Goal: Information Seeking & Learning: Learn about a topic

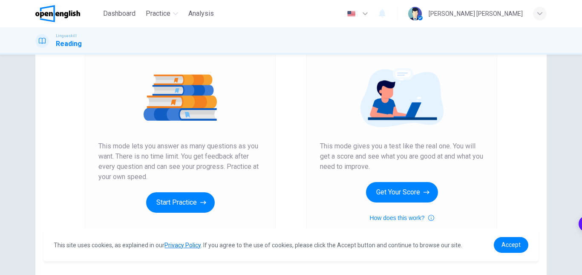
scroll to position [92, 0]
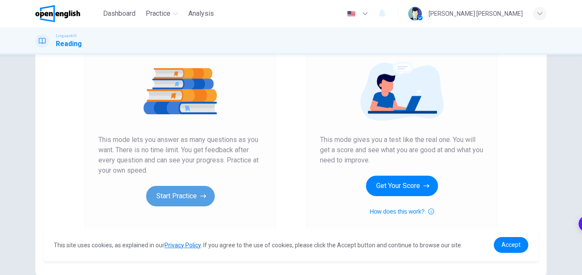
click at [189, 190] on button "Start Practice" at bounding box center [180, 196] width 69 height 20
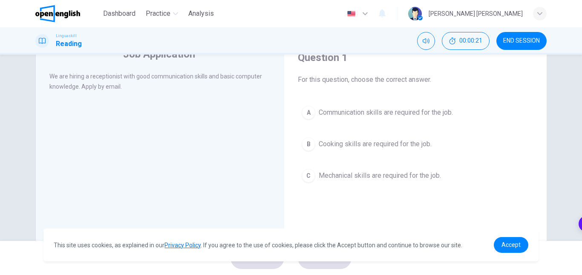
scroll to position [7, 0]
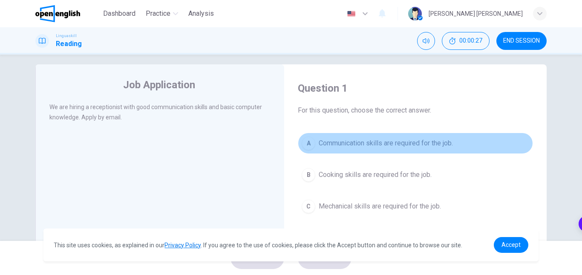
click at [312, 147] on button "A Communication skills are required for the job." at bounding box center [415, 142] width 235 height 21
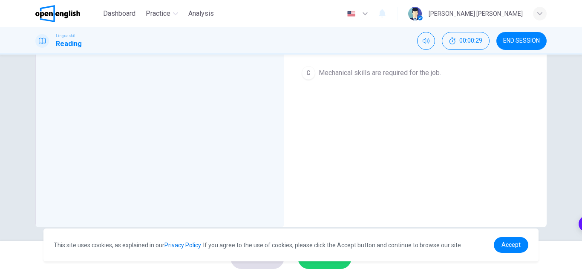
scroll to position [144, 0]
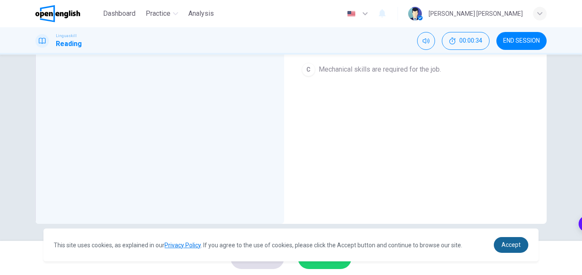
click at [502, 239] on link "Accept" at bounding box center [511, 245] width 34 height 16
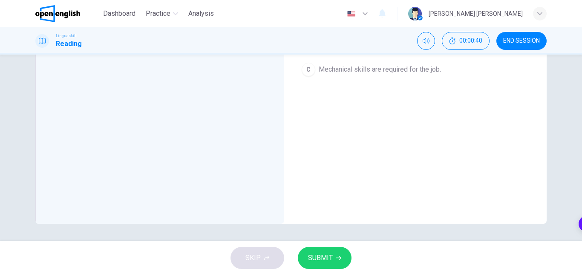
scroll to position [0, 0]
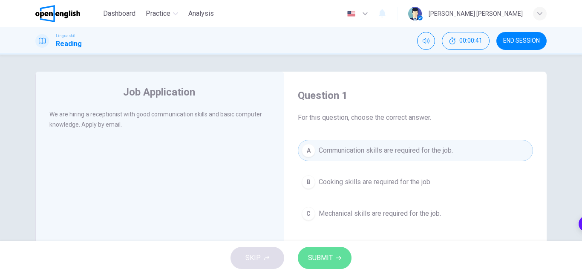
click at [330, 254] on span "SUBMIT" at bounding box center [320, 258] width 25 height 12
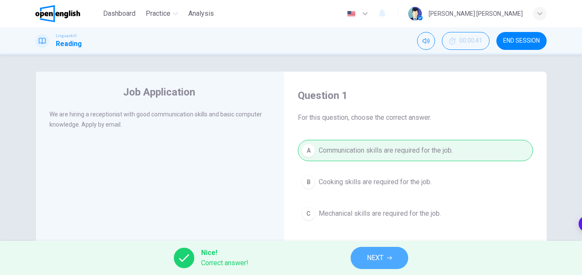
click at [358, 257] on button "NEXT" at bounding box center [379, 258] width 57 height 22
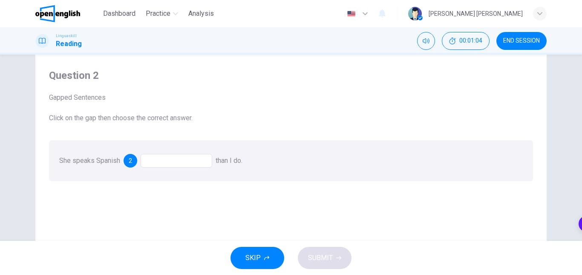
scroll to position [21, 0]
click at [152, 163] on div at bounding box center [177, 159] width 72 height 14
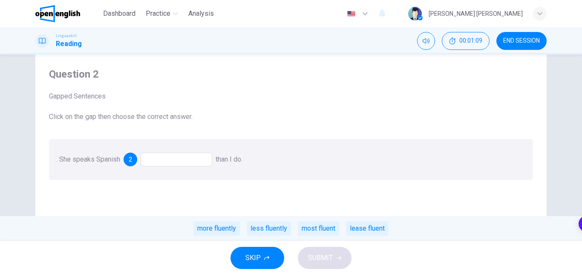
click at [152, 163] on div at bounding box center [177, 159] width 72 height 14
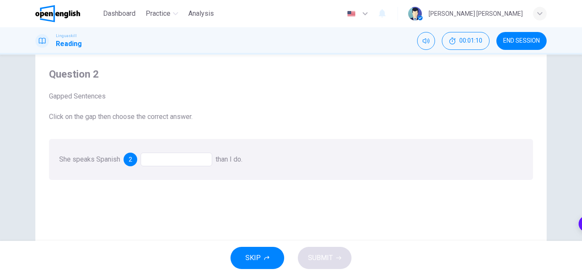
click at [152, 163] on div at bounding box center [177, 159] width 72 height 14
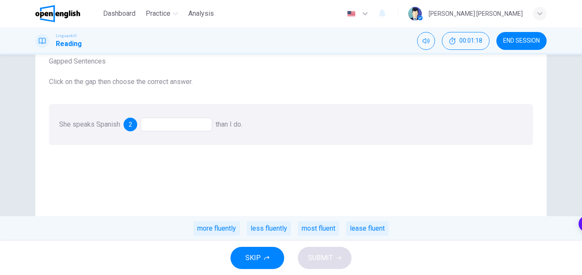
scroll to position [51, 0]
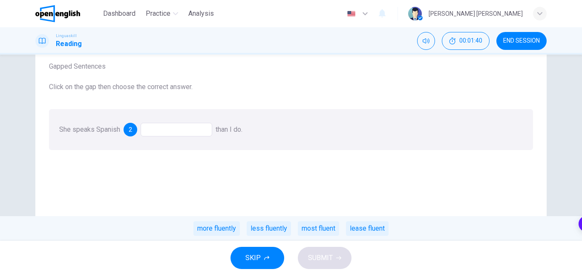
drag, startPoint x: 221, startPoint y: 230, endPoint x: 178, endPoint y: 125, distance: 113.1
click at [178, 125] on div "She speaks Spanish 2 than I do. more fluently less fluently most fluent lease f…" at bounding box center [150, 129] width 183 height 8
click at [210, 233] on div "more fluently" at bounding box center [216, 228] width 46 height 14
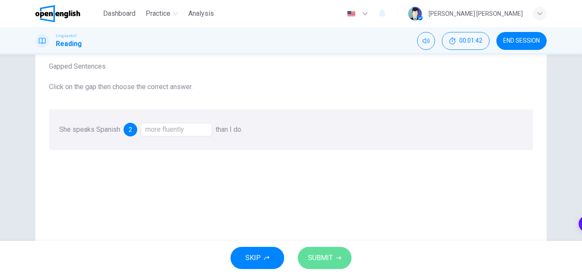
click at [332, 257] on span "SUBMIT" at bounding box center [320, 258] width 25 height 12
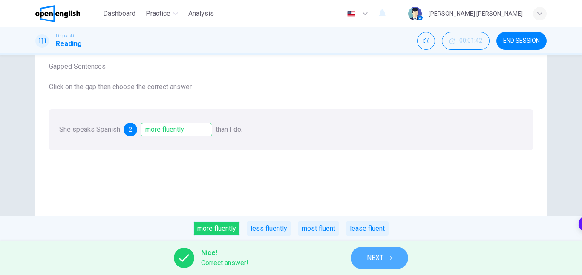
click at [355, 259] on button "NEXT" at bounding box center [379, 258] width 57 height 22
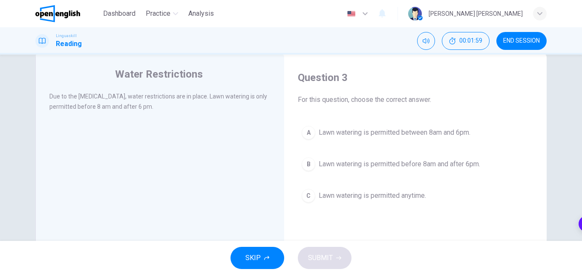
scroll to position [18, 0]
click at [411, 123] on button "A Lawn watering is permitted between 8am and 6pm." at bounding box center [415, 131] width 235 height 21
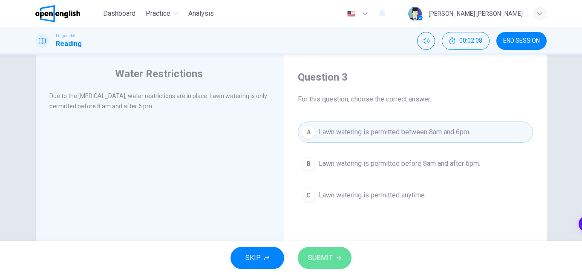
click at [329, 263] on span "SUBMIT" at bounding box center [320, 258] width 25 height 12
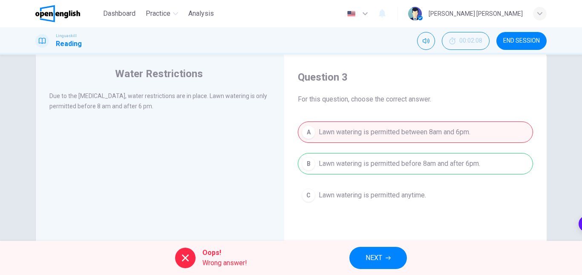
click at [374, 173] on div "A Lawn watering is permitted between 8am and 6pm. B Lawn watering is permitted …" at bounding box center [415, 163] width 235 height 84
click at [365, 250] on button "NEXT" at bounding box center [377, 258] width 57 height 22
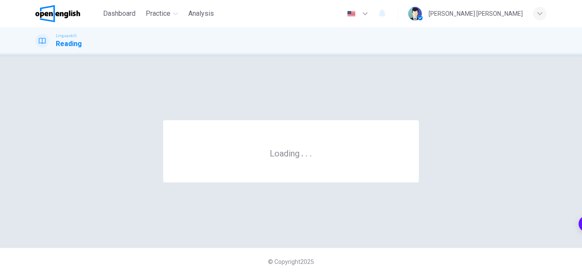
scroll to position [0, 0]
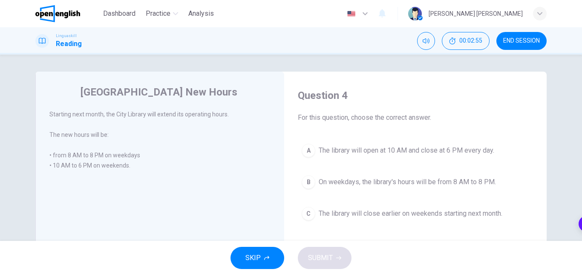
drag, startPoint x: 365, startPoint y: 249, endPoint x: 371, endPoint y: 199, distance: 50.6
click at [371, 199] on div "Dashboard Practice Analysis English ** ​ [PERSON_NAME] [PERSON_NAME] Linguaskil…" at bounding box center [291, 137] width 582 height 275
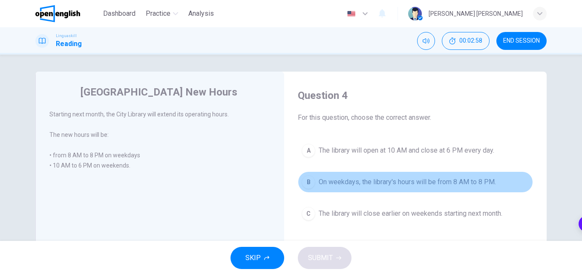
click at [373, 173] on button "B On weekdays, the library's hours will be from 8 AM to 8 PM." at bounding box center [415, 181] width 235 height 21
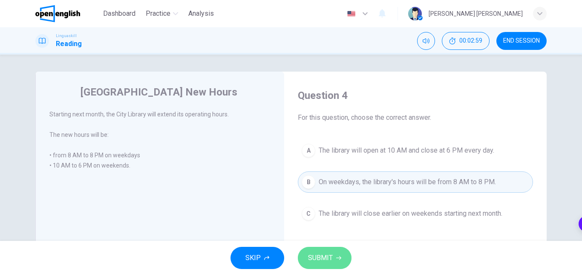
click at [319, 265] on button "SUBMIT" at bounding box center [325, 258] width 54 height 22
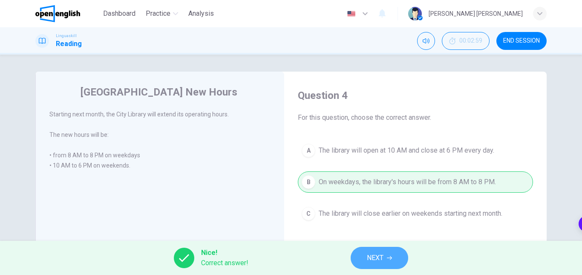
click at [359, 266] on button "NEXT" at bounding box center [379, 258] width 57 height 22
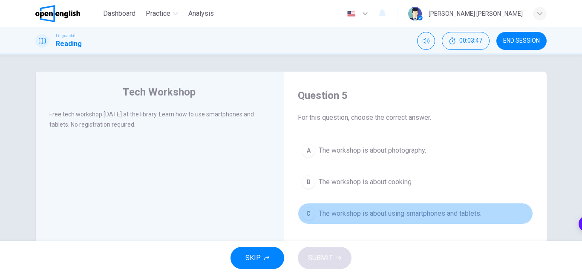
click at [394, 219] on button "C The workshop is about using smartphones and tablets." at bounding box center [415, 213] width 235 height 21
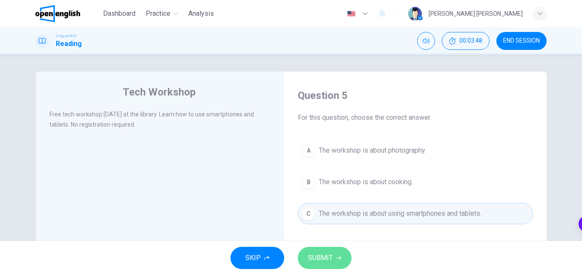
click at [324, 262] on span "SUBMIT" at bounding box center [320, 258] width 25 height 12
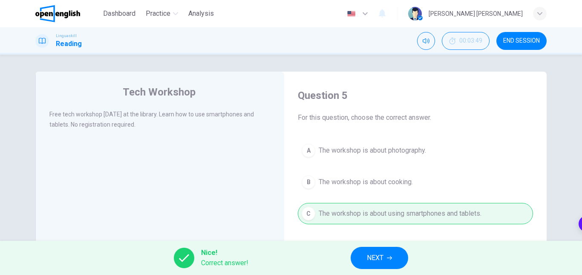
click at [369, 253] on span "NEXT" at bounding box center [375, 258] width 17 height 12
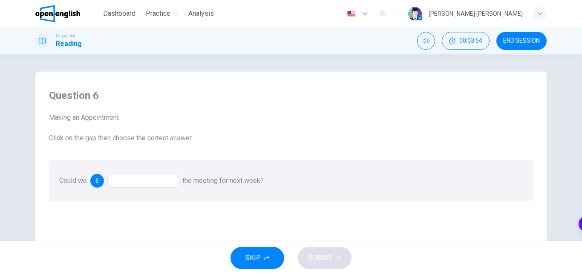
click at [124, 176] on div at bounding box center [143, 181] width 72 height 14
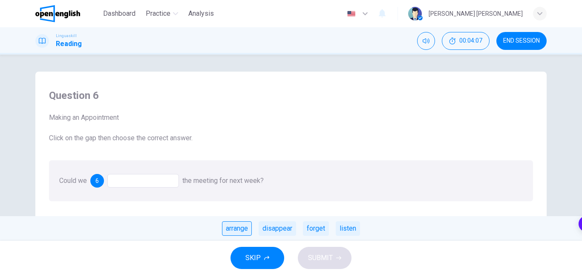
click at [232, 231] on div "arrange" at bounding box center [237, 228] width 30 height 14
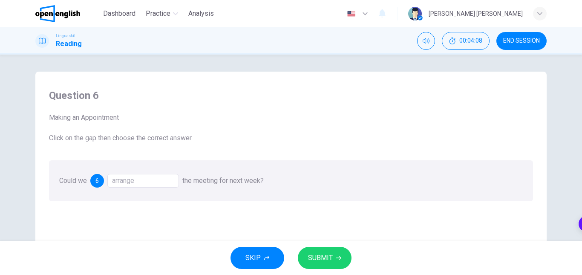
click at [322, 248] on div "SKIP SUBMIT" at bounding box center [291, 258] width 582 height 34
click at [322, 248] on button "SUBMIT" at bounding box center [325, 258] width 54 height 22
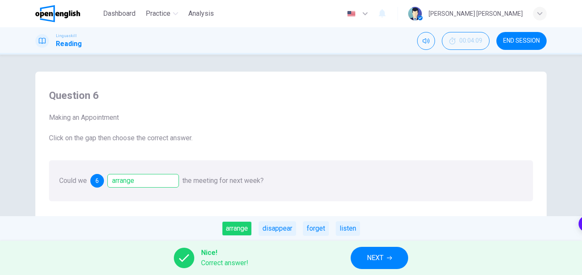
click at [115, 178] on div "arrange" at bounding box center [143, 181] width 72 height 14
click at [116, 180] on div "arrange" at bounding box center [143, 181] width 72 height 14
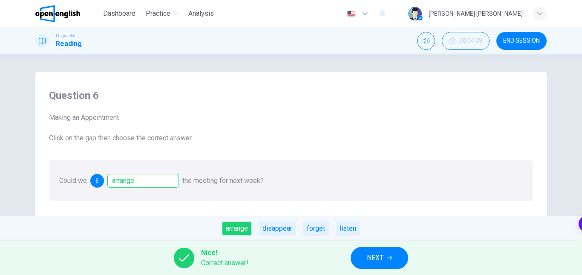
click at [116, 180] on div "arrange" at bounding box center [143, 181] width 72 height 14
click at [239, 225] on div "arrange" at bounding box center [237, 228] width 30 height 14
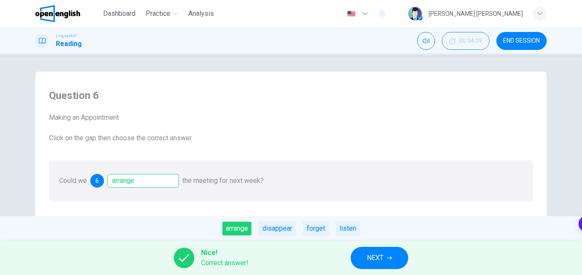
click at [239, 225] on div "arrange" at bounding box center [237, 228] width 30 height 14
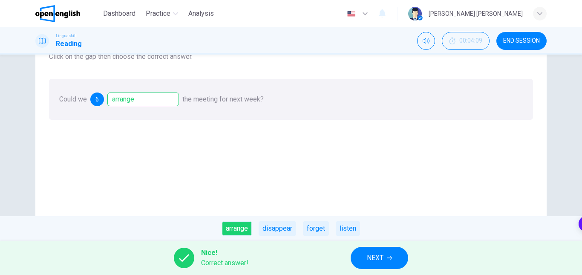
scroll to position [144, 0]
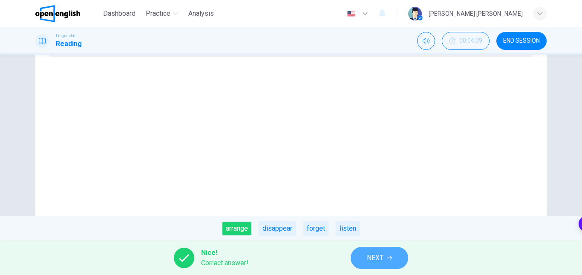
click at [377, 251] on button "NEXT" at bounding box center [379, 258] width 57 height 22
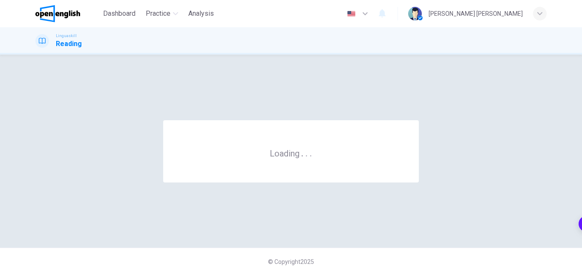
scroll to position [0, 0]
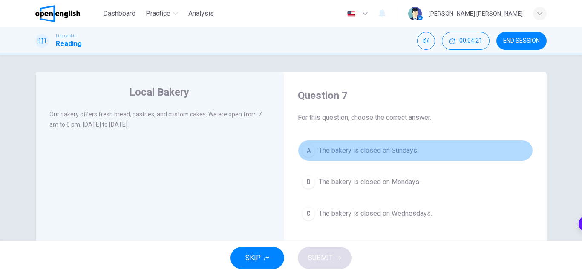
click at [348, 153] on span "The bakery is closed on Sundays." at bounding box center [369, 150] width 100 height 10
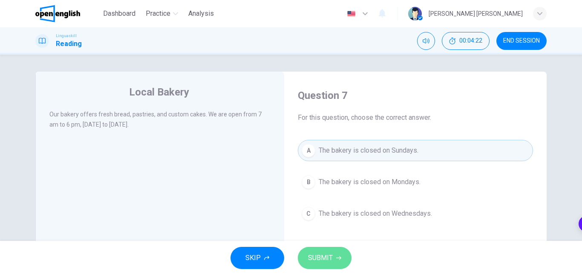
click at [330, 256] on span "SUBMIT" at bounding box center [320, 258] width 25 height 12
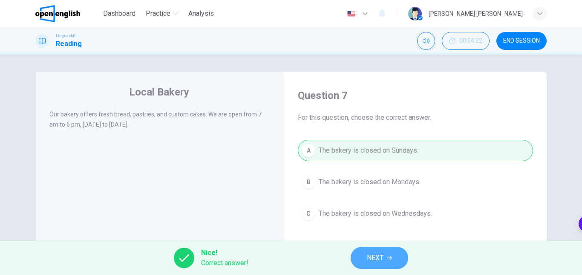
click at [383, 250] on button "NEXT" at bounding box center [379, 258] width 57 height 22
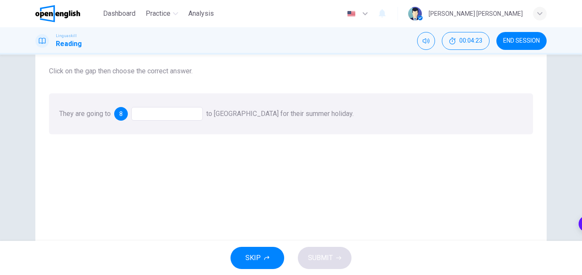
scroll to position [68, 0]
click at [190, 119] on div at bounding box center [167, 113] width 72 height 14
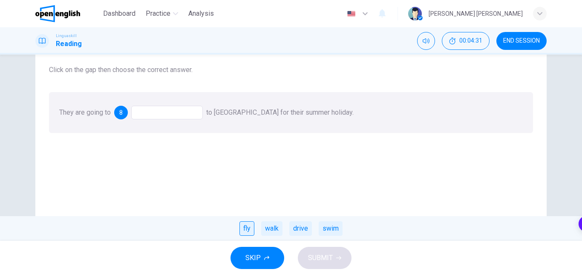
click at [245, 223] on div "fly" at bounding box center [246, 228] width 15 height 14
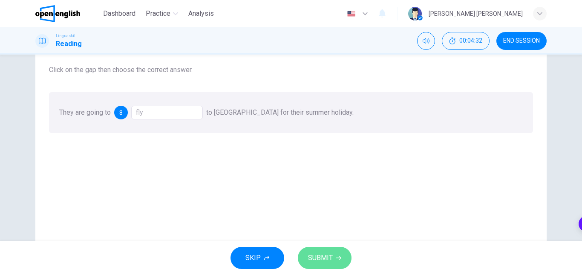
click at [331, 247] on button "SUBMIT" at bounding box center [325, 258] width 54 height 22
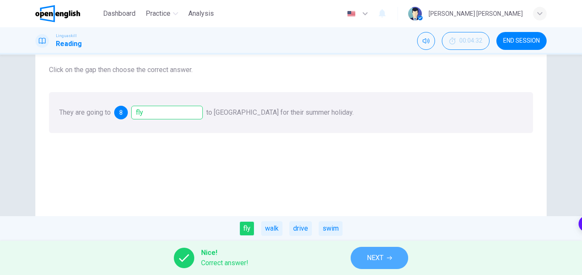
click at [359, 252] on button "NEXT" at bounding box center [379, 258] width 57 height 22
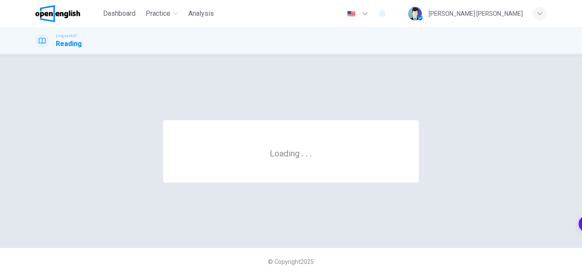
scroll to position [0, 0]
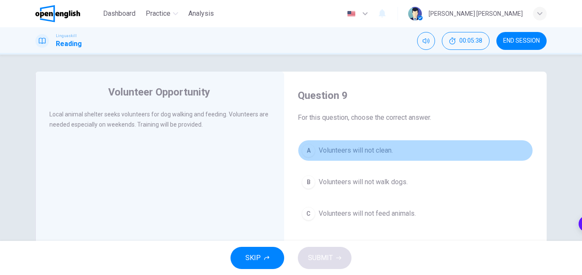
click at [356, 156] on button "A Volunteers will not clean." at bounding box center [415, 150] width 235 height 21
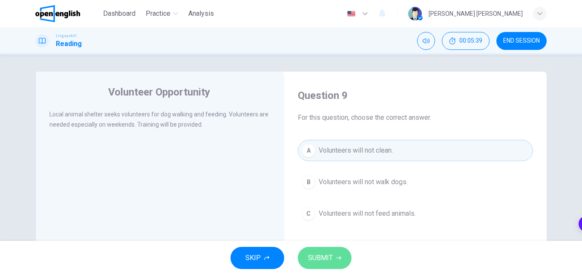
click at [331, 265] on button "SUBMIT" at bounding box center [325, 258] width 54 height 22
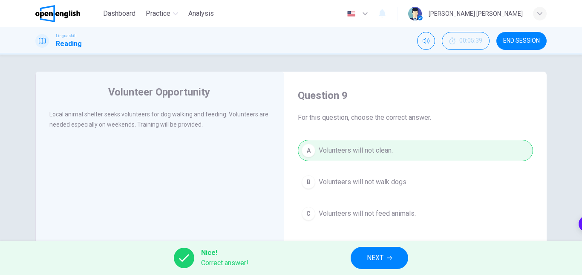
click at [358, 261] on button "NEXT" at bounding box center [379, 258] width 57 height 22
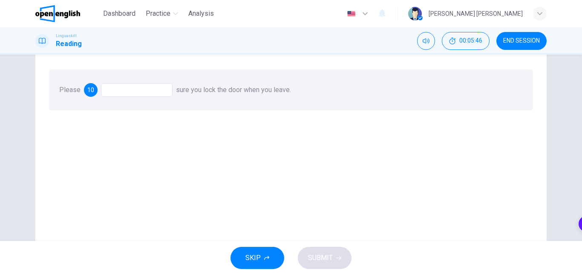
scroll to position [92, 0]
click at [125, 82] on div at bounding box center [137, 88] width 72 height 14
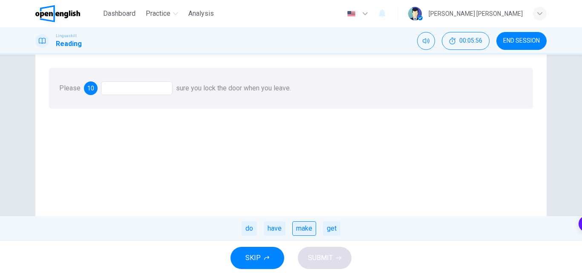
click at [299, 223] on div "make" at bounding box center [304, 228] width 24 height 14
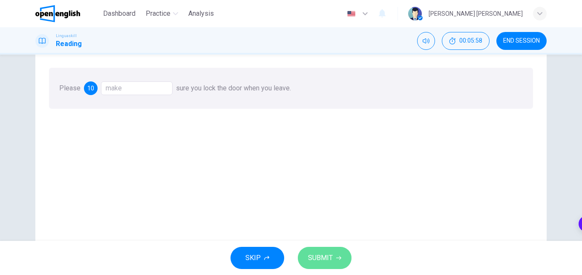
click at [316, 254] on span "SUBMIT" at bounding box center [320, 258] width 25 height 12
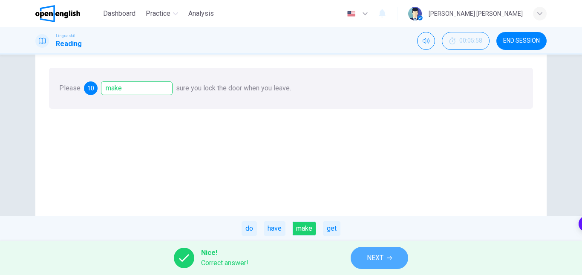
click at [371, 253] on span "NEXT" at bounding box center [375, 258] width 17 height 12
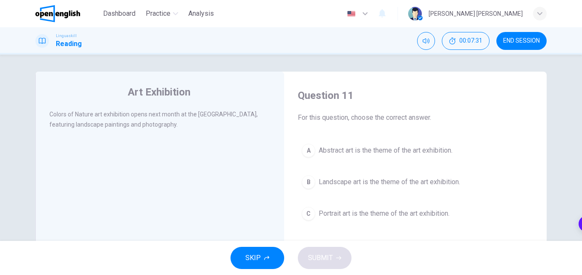
click at [374, 190] on button "B Landscape art is the theme of the art exhibition." at bounding box center [415, 181] width 235 height 21
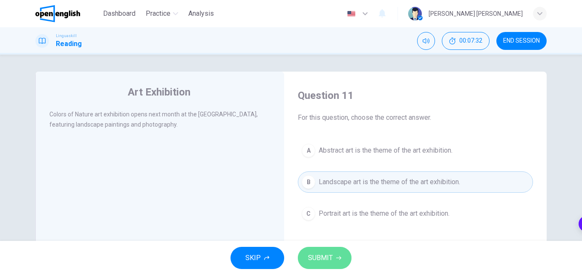
click at [330, 257] on span "SUBMIT" at bounding box center [320, 258] width 25 height 12
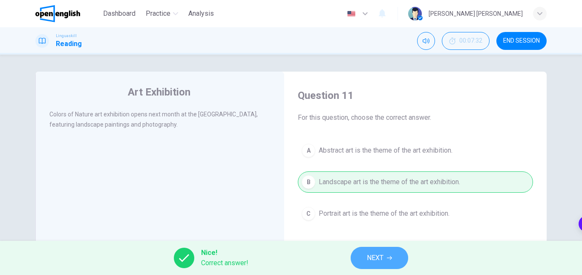
click at [375, 249] on button "NEXT" at bounding box center [379, 258] width 57 height 22
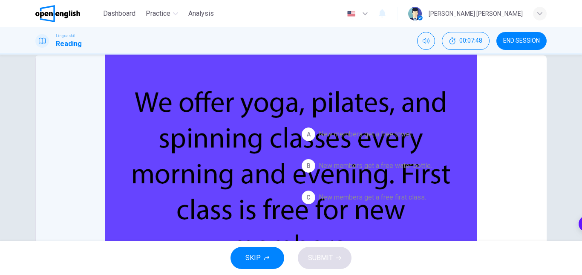
scroll to position [16, 0]
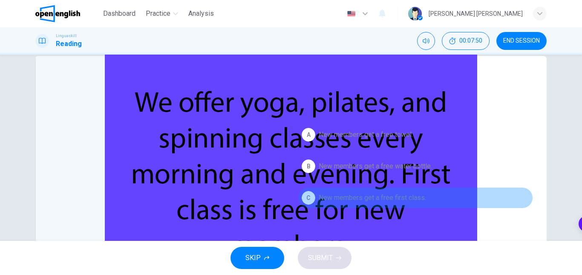
click at [368, 204] on button "C New members get a free first class." at bounding box center [415, 197] width 235 height 21
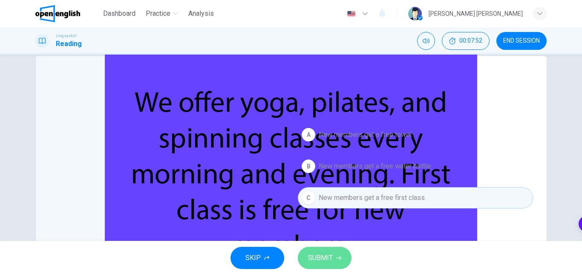
click at [328, 250] on button "SUBMIT" at bounding box center [325, 258] width 54 height 22
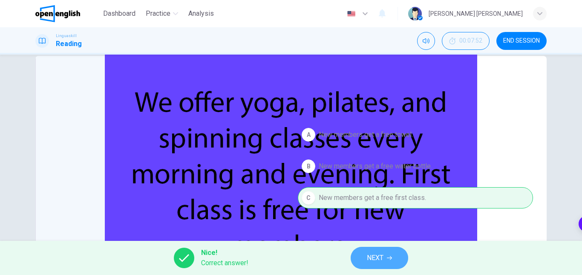
click at [378, 250] on button "NEXT" at bounding box center [379, 258] width 57 height 22
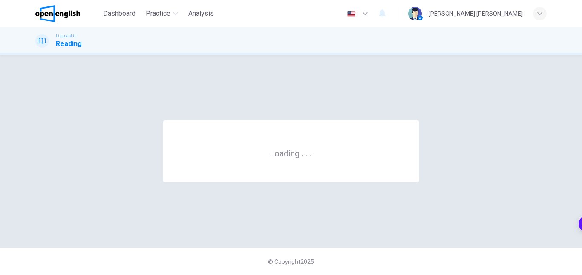
scroll to position [0, 0]
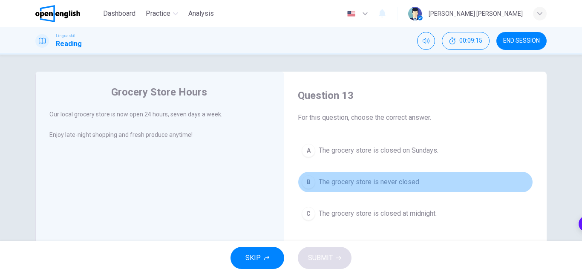
click at [367, 179] on span "The grocery store is never closed." at bounding box center [370, 182] width 102 height 10
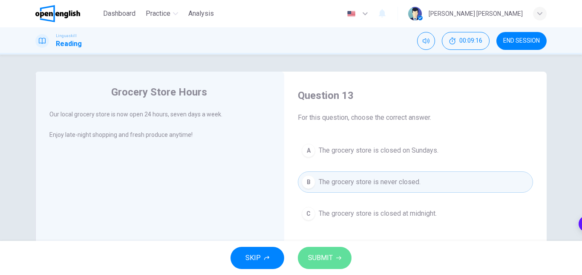
click at [314, 255] on span "SUBMIT" at bounding box center [320, 258] width 25 height 12
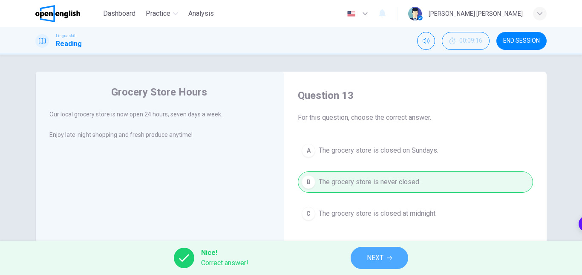
click at [371, 257] on span "NEXT" at bounding box center [375, 258] width 17 height 12
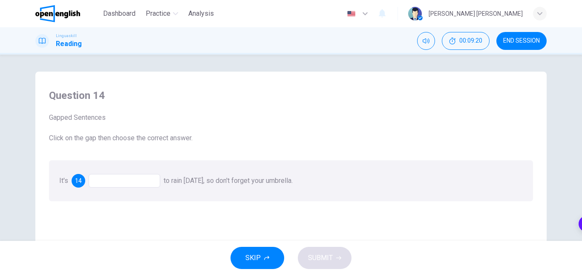
click at [142, 180] on div at bounding box center [125, 181] width 72 height 14
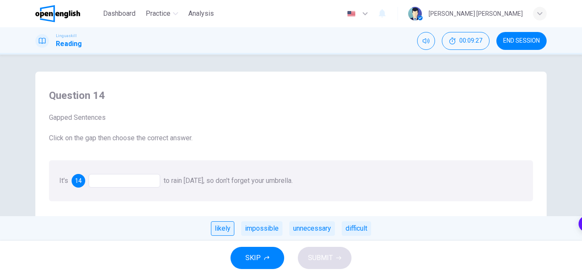
click at [232, 232] on div "likely" at bounding box center [222, 228] width 23 height 14
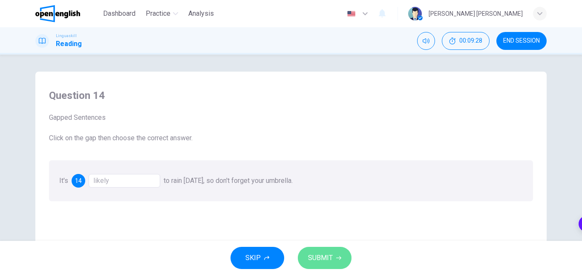
click at [330, 254] on span "SUBMIT" at bounding box center [320, 258] width 25 height 12
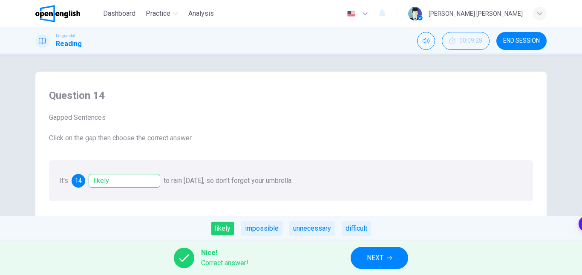
click at [357, 252] on button "NEXT" at bounding box center [379, 258] width 57 height 22
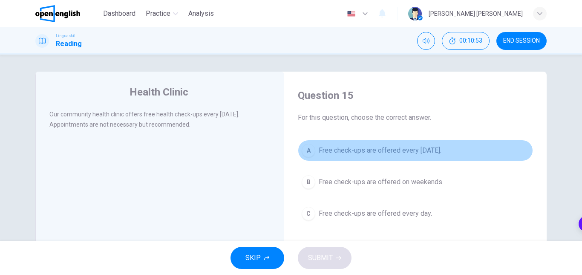
click at [394, 149] on span "Free check-ups are offered every [DATE]." at bounding box center [380, 150] width 123 height 10
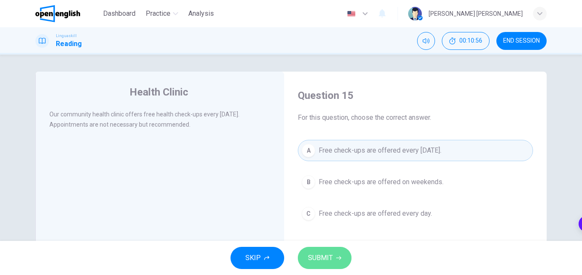
click at [307, 251] on button "SUBMIT" at bounding box center [325, 258] width 54 height 22
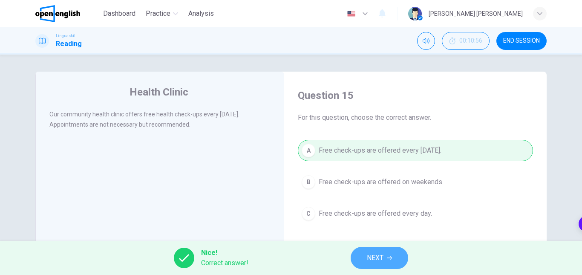
click at [399, 259] on button "NEXT" at bounding box center [379, 258] width 57 height 22
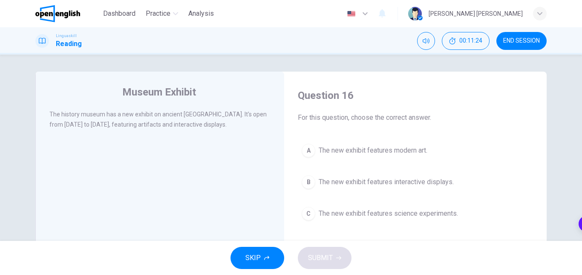
click at [348, 187] on button "B The new exhibit features interactive displays." at bounding box center [415, 181] width 235 height 21
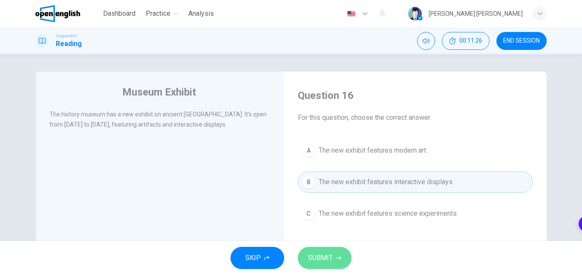
click at [315, 265] on button "SUBMIT" at bounding box center [325, 258] width 54 height 22
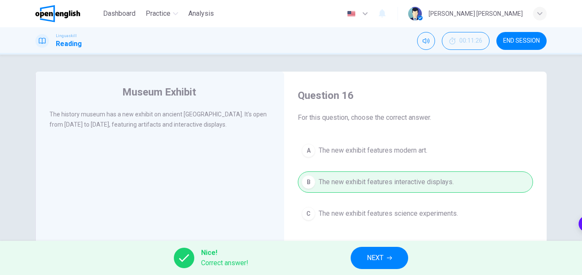
click at [364, 254] on button "NEXT" at bounding box center [379, 258] width 57 height 22
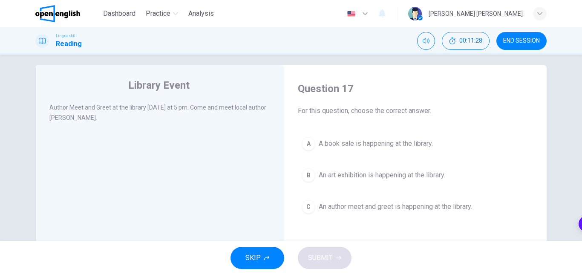
scroll to position [7, 0]
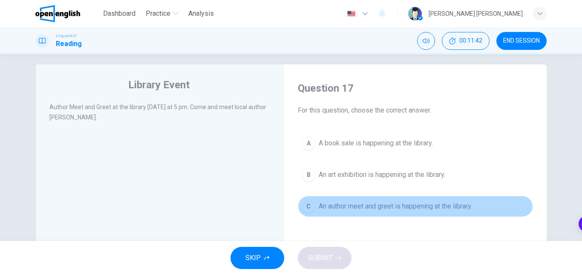
click at [375, 210] on span "An author meet and greet is happening at the library." at bounding box center [395, 206] width 153 height 10
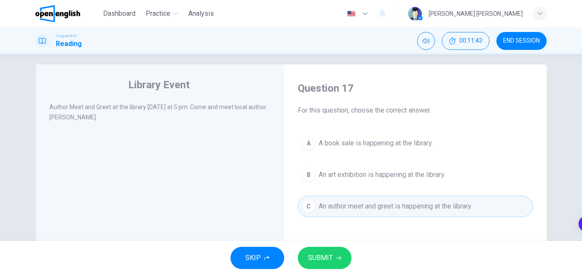
click at [315, 269] on div "SKIP SUBMIT" at bounding box center [291, 258] width 582 height 34
click at [317, 266] on button "SUBMIT" at bounding box center [325, 258] width 54 height 22
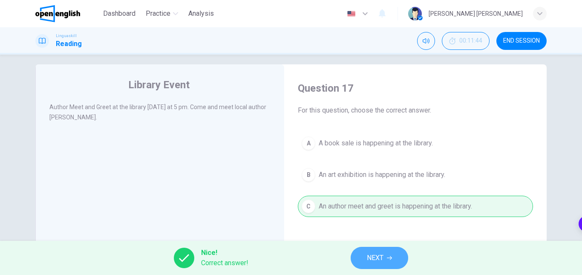
click at [358, 253] on button "NEXT" at bounding box center [379, 258] width 57 height 22
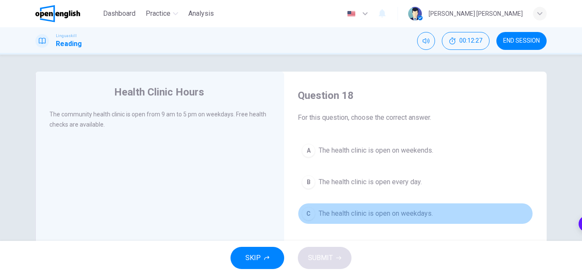
click at [367, 208] on span "The health clinic is open on weekdays." at bounding box center [376, 213] width 114 height 10
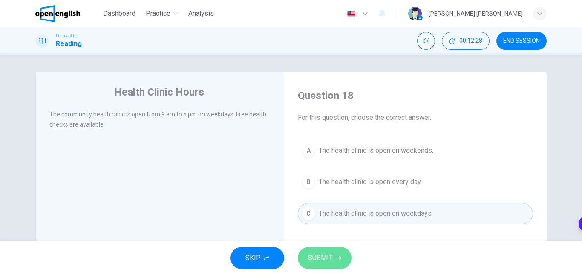
click at [334, 253] on button "SUBMIT" at bounding box center [325, 258] width 54 height 22
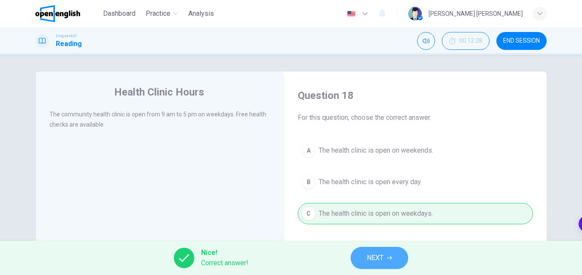
click at [383, 254] on span "NEXT" at bounding box center [375, 258] width 17 height 12
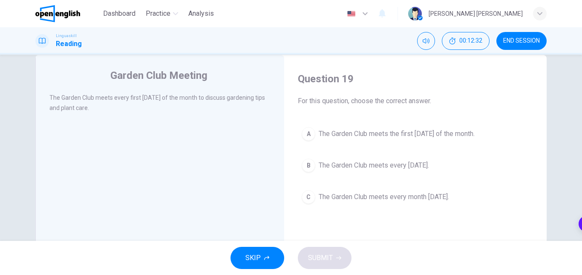
scroll to position [17, 0]
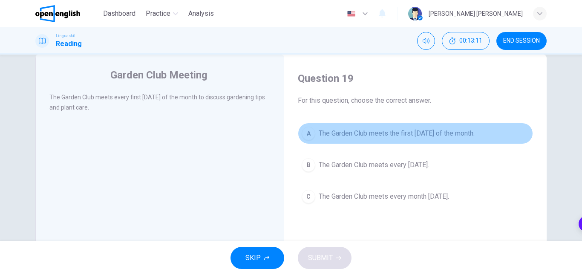
click at [346, 132] on span "The Garden Club meets the first [DATE] of the month." at bounding box center [397, 133] width 156 height 10
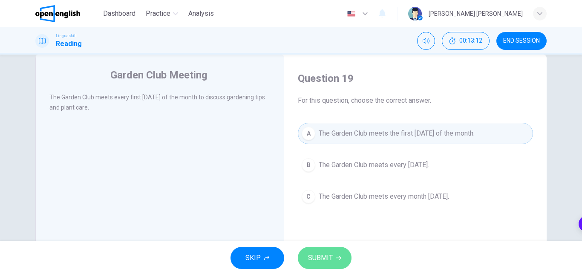
click at [323, 254] on span "SUBMIT" at bounding box center [320, 258] width 25 height 12
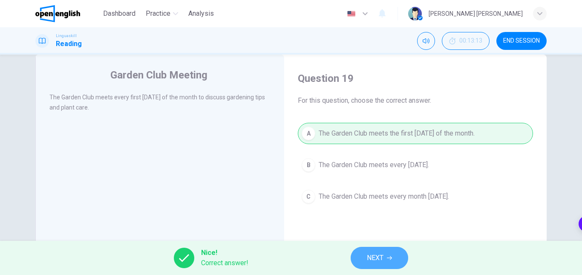
click at [377, 250] on button "NEXT" at bounding box center [379, 258] width 57 height 22
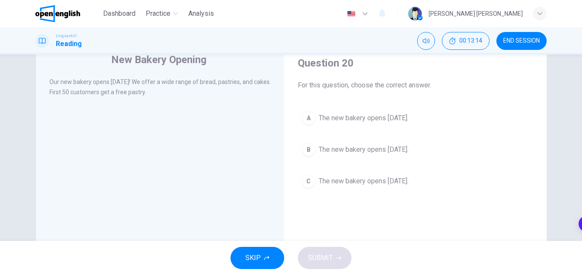
scroll to position [37, 0]
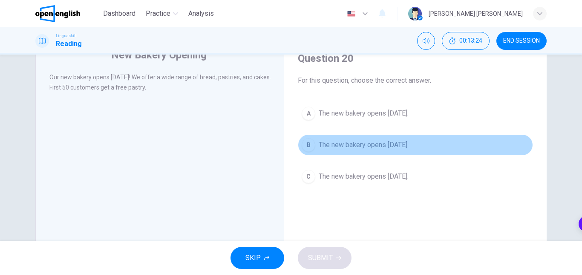
click at [356, 147] on span "The new bakery opens [DATE]." at bounding box center [364, 145] width 90 height 10
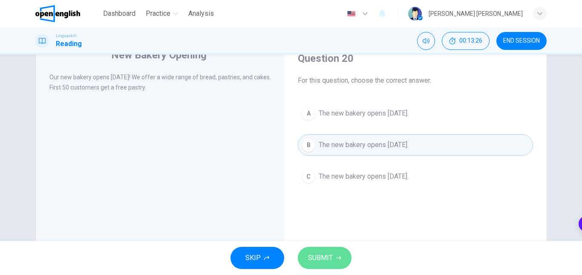
click at [332, 267] on button "SUBMIT" at bounding box center [325, 258] width 54 height 22
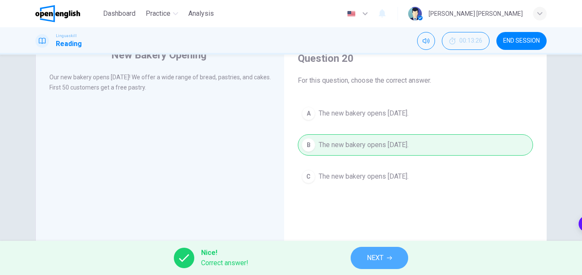
click at [387, 262] on button "NEXT" at bounding box center [379, 258] width 57 height 22
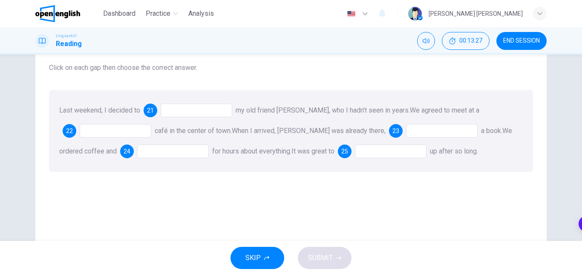
scroll to position [51, 0]
click at [204, 106] on div at bounding box center [197, 109] width 72 height 14
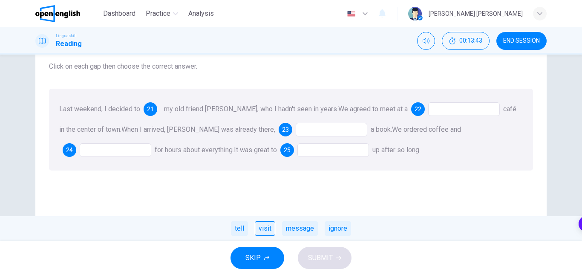
click at [270, 231] on div "visit" at bounding box center [265, 228] width 20 height 14
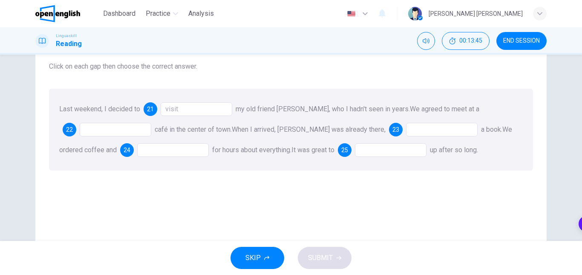
click at [134, 130] on div at bounding box center [116, 130] width 72 height 14
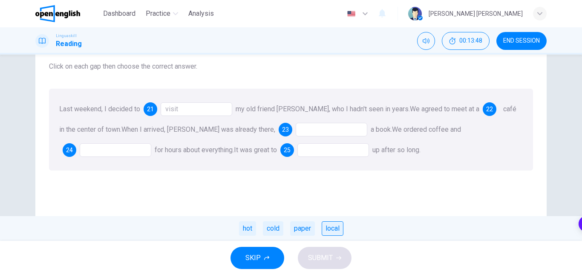
click at [325, 229] on div "local" at bounding box center [333, 228] width 22 height 14
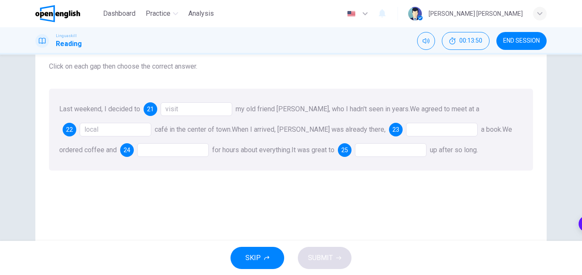
click at [406, 127] on div at bounding box center [442, 130] width 72 height 14
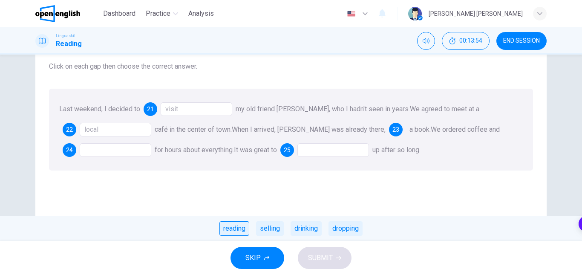
click at [235, 229] on div "reading" at bounding box center [234, 228] width 30 height 14
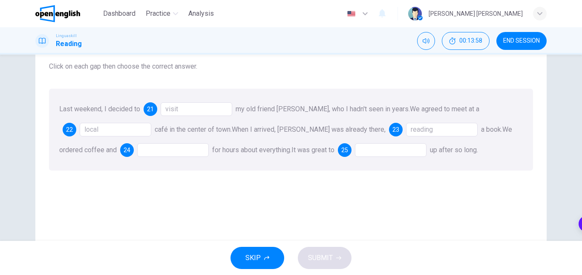
click at [149, 146] on div at bounding box center [173, 150] width 72 height 14
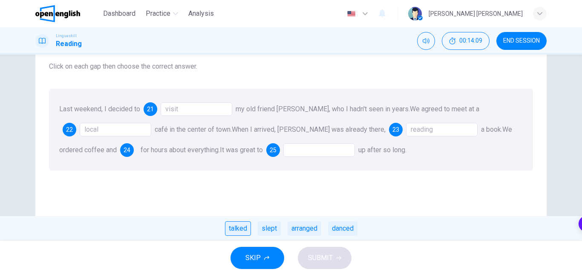
click at [245, 227] on div "talked" at bounding box center [238, 228] width 26 height 14
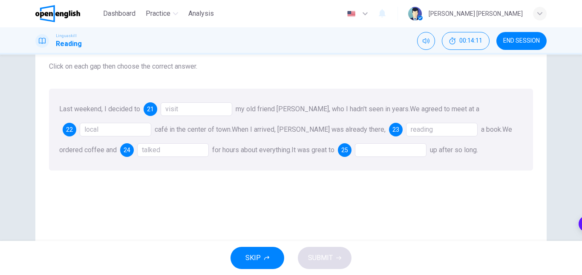
click at [382, 142] on div "Last weekend, I decided to 21 visit my old friend [PERSON_NAME], who I hadn't s…" at bounding box center [291, 130] width 484 height 82
click at [376, 147] on div at bounding box center [391, 150] width 72 height 14
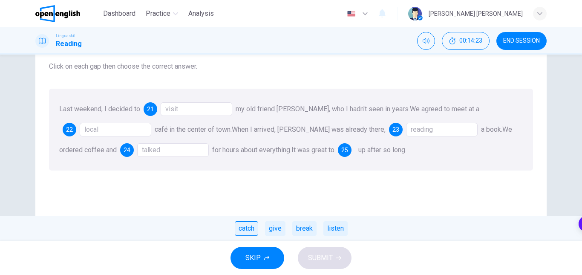
click at [254, 227] on div "catch" at bounding box center [246, 228] width 23 height 14
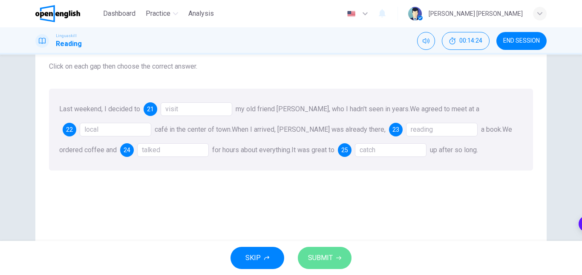
click at [316, 256] on span "SUBMIT" at bounding box center [320, 258] width 25 height 12
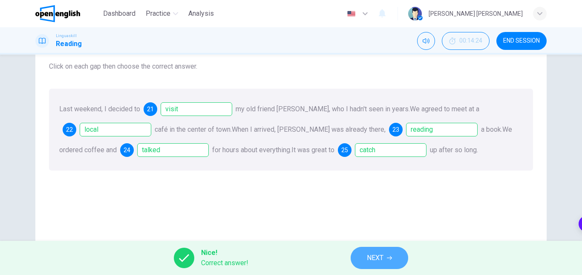
click at [371, 252] on span "NEXT" at bounding box center [375, 258] width 17 height 12
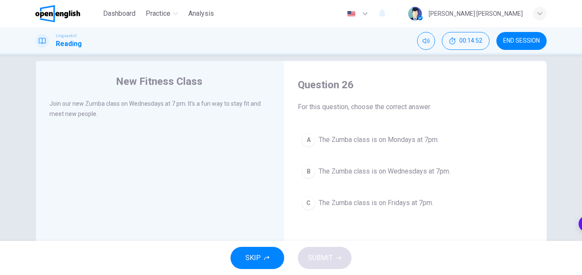
scroll to position [0, 0]
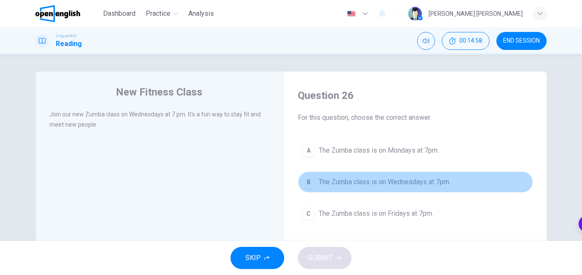
click at [400, 178] on span "The Zumba class is on Wednesdays at 7pm." at bounding box center [385, 182] width 132 height 10
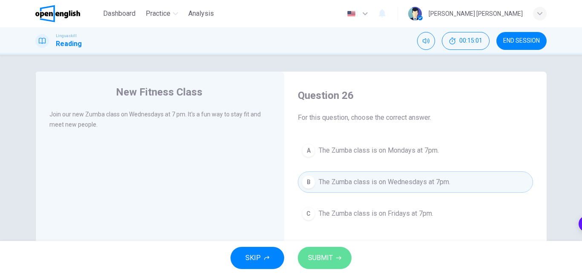
click at [337, 267] on button "SUBMIT" at bounding box center [325, 258] width 54 height 22
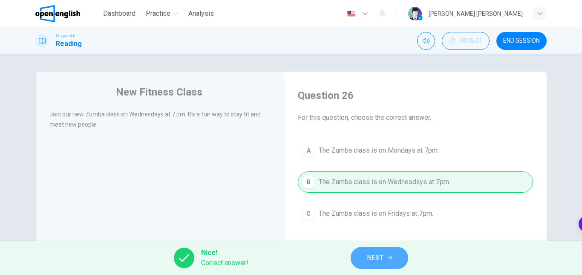
click at [353, 263] on button "NEXT" at bounding box center [379, 258] width 57 height 22
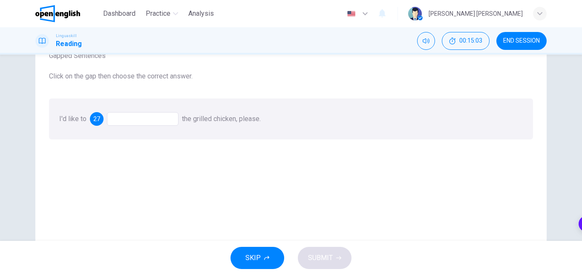
scroll to position [78, 0]
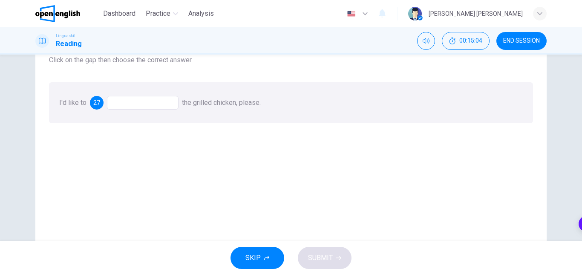
click at [149, 102] on div at bounding box center [143, 103] width 72 height 14
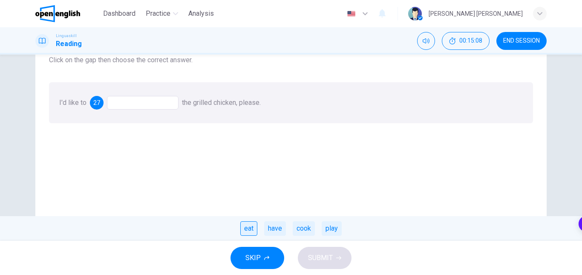
click at [248, 224] on div "eat" at bounding box center [248, 228] width 17 height 14
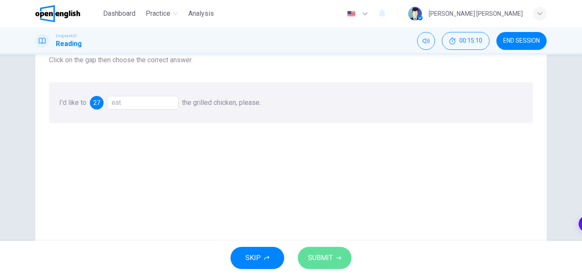
click at [317, 250] on button "SUBMIT" at bounding box center [325, 258] width 54 height 22
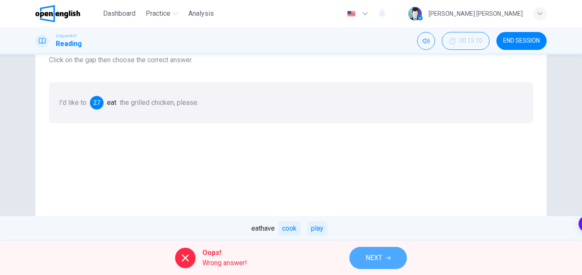
click at [358, 254] on button "NEXT" at bounding box center [377, 258] width 57 height 22
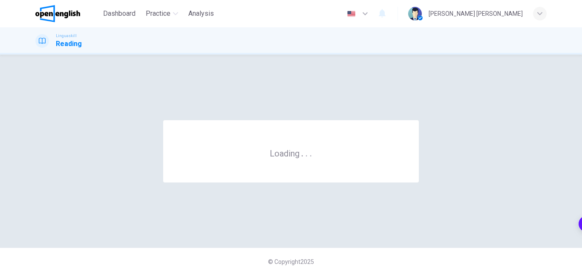
scroll to position [0, 0]
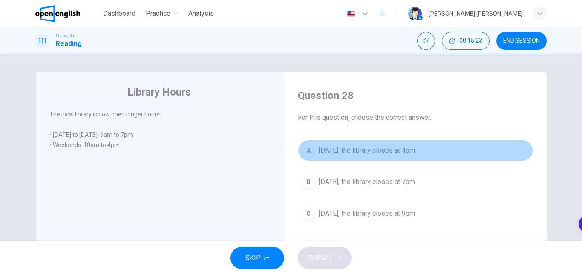
click at [356, 149] on span "[DATE], the library closes at 4pm" at bounding box center [367, 150] width 96 height 10
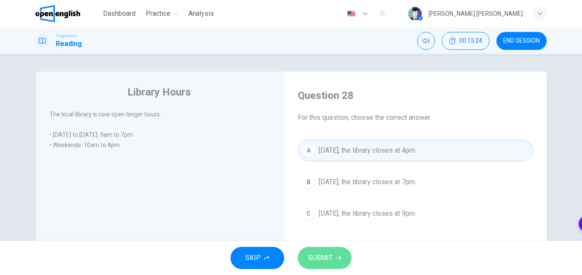
click at [337, 253] on button "SUBMIT" at bounding box center [325, 258] width 54 height 22
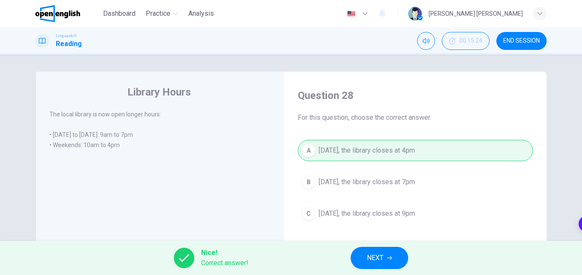
click at [379, 271] on div "Nice! Correct answer! NEXT" at bounding box center [291, 258] width 582 height 34
click at [378, 268] on button "NEXT" at bounding box center [379, 258] width 57 height 22
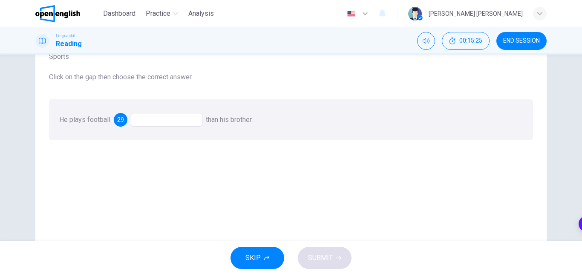
scroll to position [69, 0]
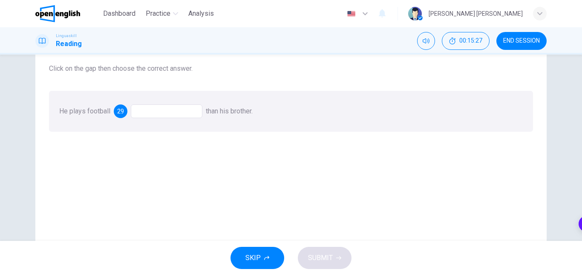
click at [170, 106] on div at bounding box center [167, 111] width 72 height 14
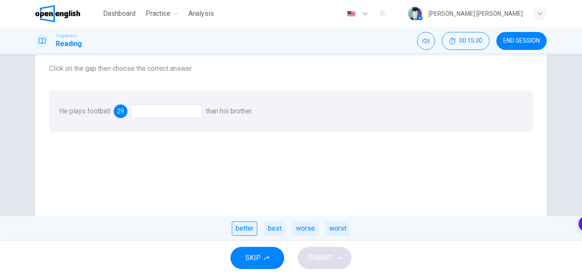
click at [250, 231] on div "better" at bounding box center [245, 228] width 26 height 14
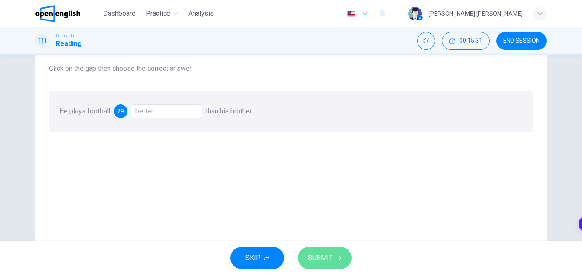
click at [319, 264] on button "SUBMIT" at bounding box center [325, 258] width 54 height 22
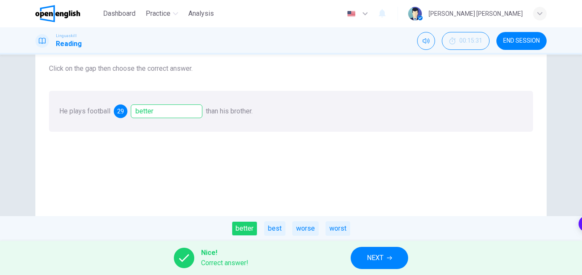
click at [362, 260] on button "NEXT" at bounding box center [379, 258] width 57 height 22
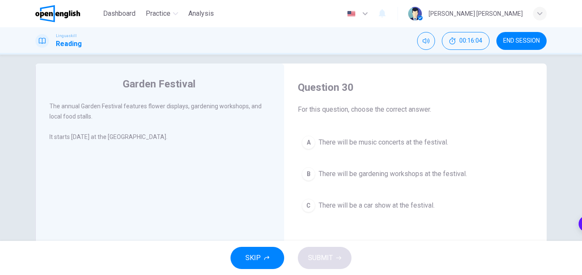
scroll to position [26, 0]
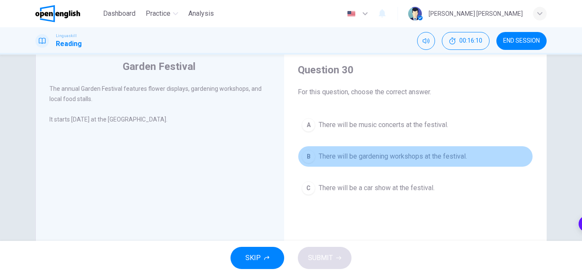
click at [368, 164] on button "B There will be gardening workshops at the festival." at bounding box center [415, 156] width 235 height 21
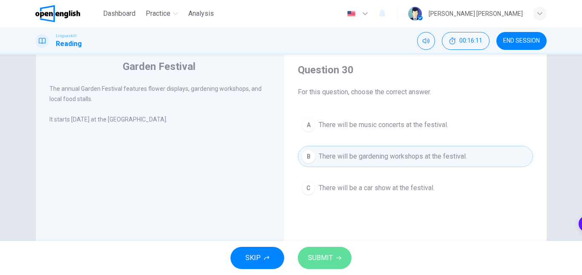
click at [338, 247] on button "SUBMIT" at bounding box center [325, 258] width 54 height 22
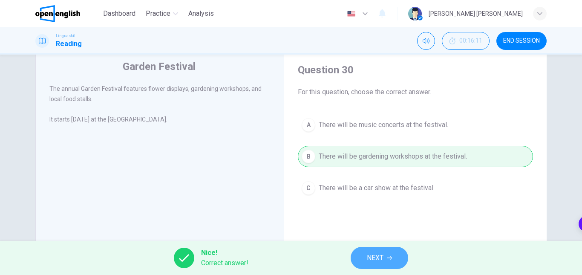
click at [356, 256] on button "NEXT" at bounding box center [379, 258] width 57 height 22
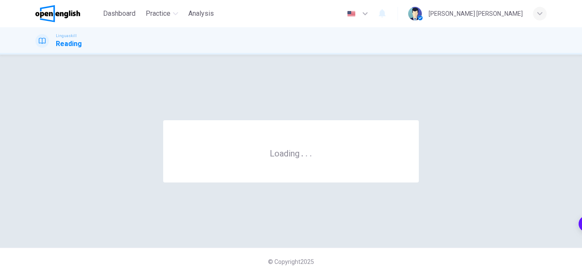
scroll to position [0, 0]
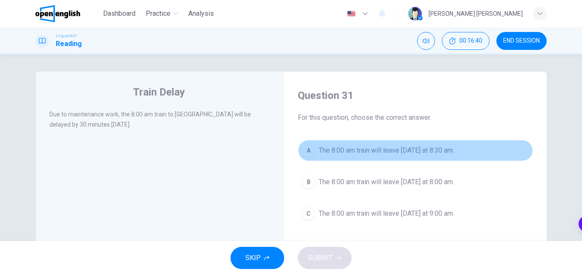
click at [345, 153] on span "The 8:00 am train will leave [DATE] at 8:30 am." at bounding box center [386, 150] width 135 height 10
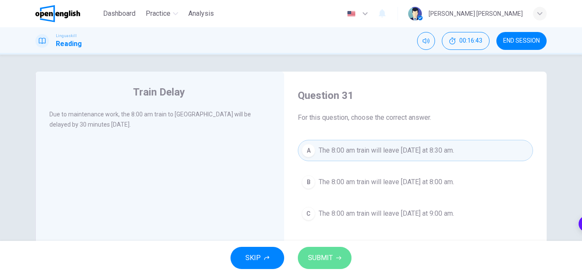
click at [332, 256] on button "SUBMIT" at bounding box center [325, 258] width 54 height 22
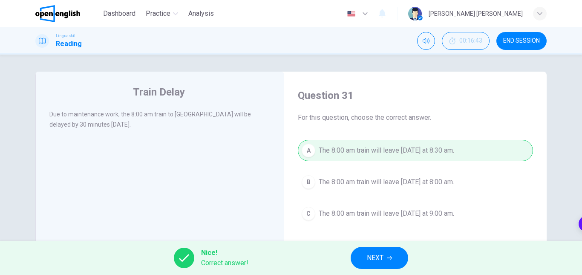
drag, startPoint x: 332, startPoint y: 256, endPoint x: 365, endPoint y: 258, distance: 32.4
click at [365, 258] on div "Nice! Correct answer! NEXT" at bounding box center [291, 258] width 582 height 34
click at [365, 258] on button "NEXT" at bounding box center [379, 258] width 57 height 22
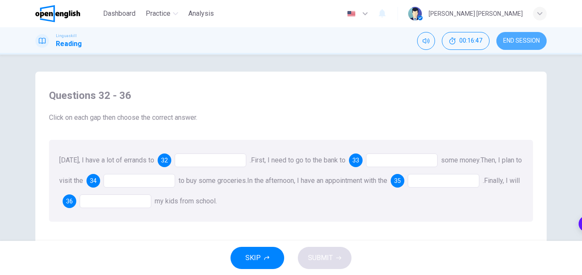
click at [506, 47] on button "END SESSION" at bounding box center [521, 41] width 50 height 18
